Goal: Connect with others: Connect with others

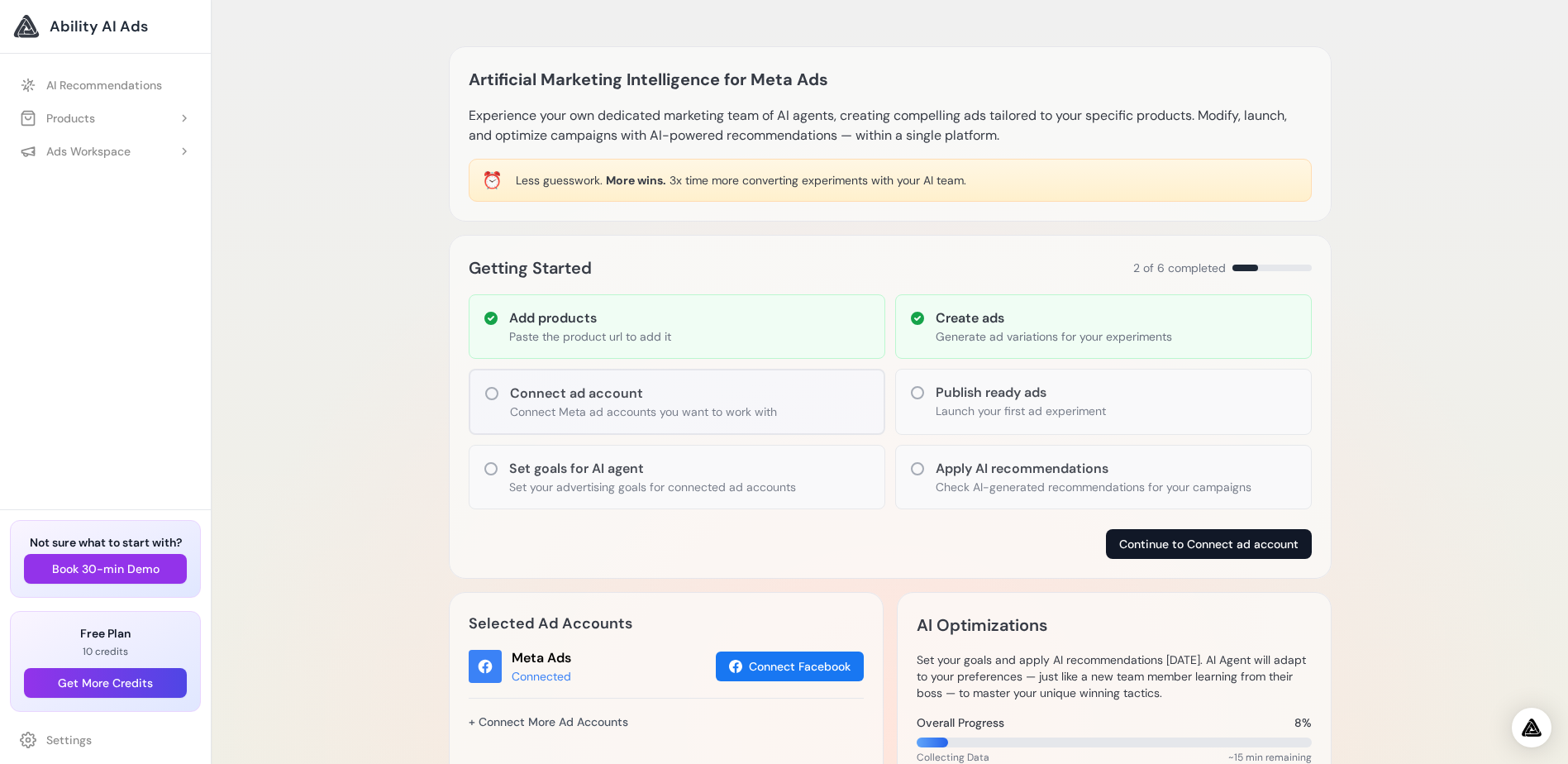
click at [1196, 542] on button "Continue to Connect ad account" at bounding box center [1209, 544] width 206 height 30
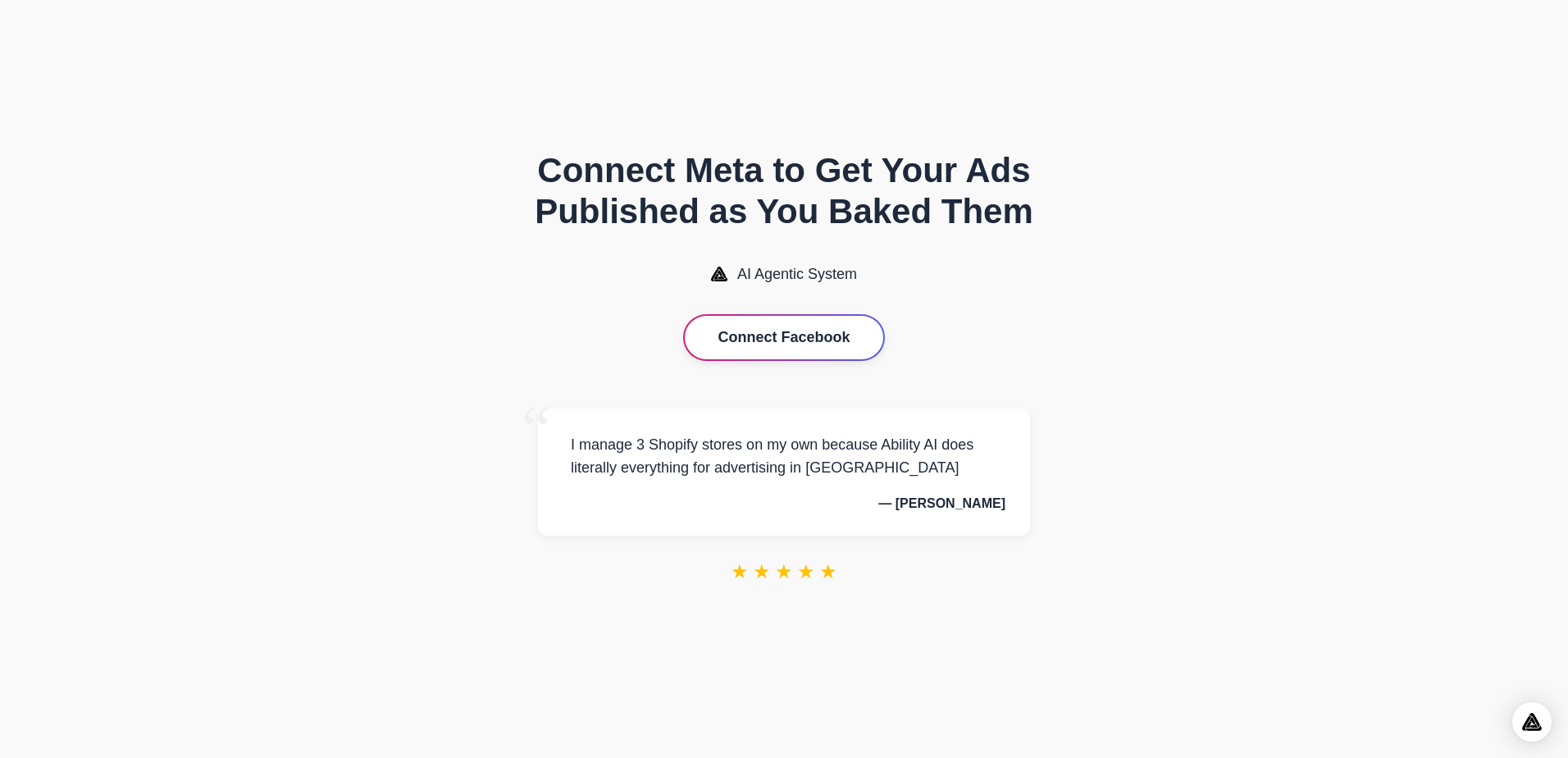
click at [784, 350] on button "Connect Facebook" at bounding box center [783, 338] width 197 height 43
click at [770, 335] on button "Connect Facebook" at bounding box center [783, 338] width 197 height 43
